Goal: Navigation & Orientation: Go to known website

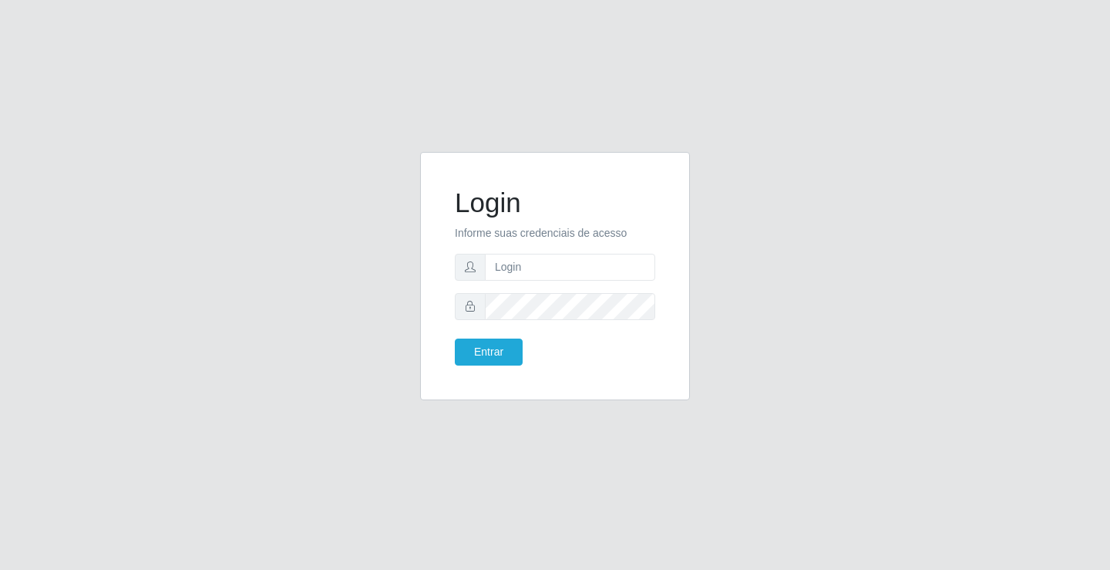
click at [578, 483] on div "Login Informe suas credenciais de acesso Entrar" at bounding box center [555, 285] width 1110 height 570
